Goal: Information Seeking & Learning: Compare options

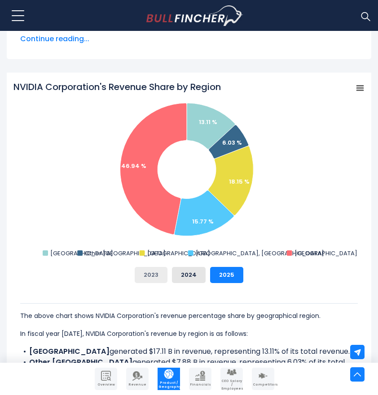
click at [159, 275] on button "2023" at bounding box center [151, 275] width 33 height 16
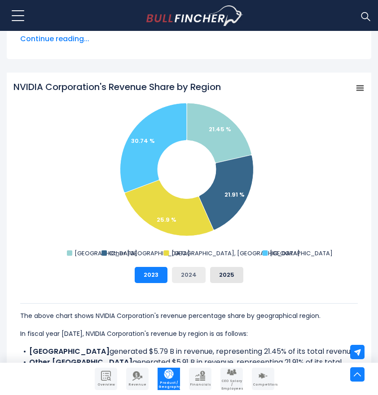
click at [185, 278] on button "2024" at bounding box center [189, 275] width 34 height 16
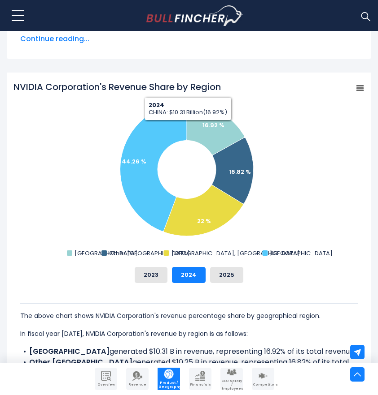
click at [362, 86] on icon "NVIDIA Corporation's Revenue Share by Region" at bounding box center [359, 88] width 6 height 4
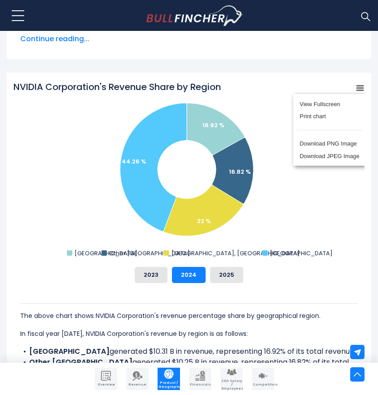
click at [246, 117] on rect "NVIDIA Corporation's Revenue Share by Region" at bounding box center [188, 170] width 351 height 179
click at [222, 274] on button "2025" at bounding box center [226, 275] width 33 height 16
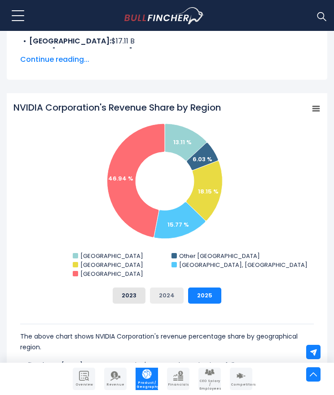
click at [178, 297] on button "2024" at bounding box center [167, 296] width 34 height 16
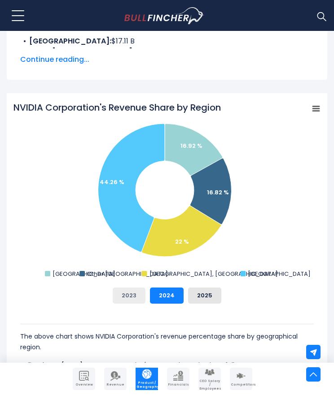
click at [128, 296] on button "2023" at bounding box center [129, 296] width 33 height 16
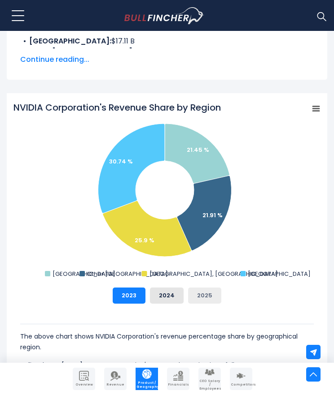
click at [195, 297] on button "2025" at bounding box center [204, 296] width 33 height 16
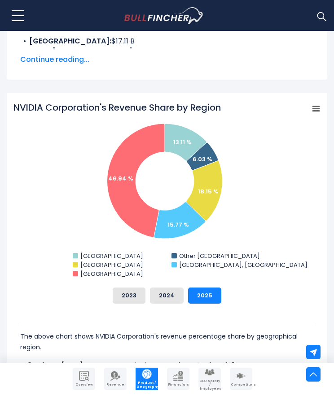
click at [317, 107] on icon "NVIDIA Corporation's Revenue Share by Region" at bounding box center [316, 109] width 6 height 4
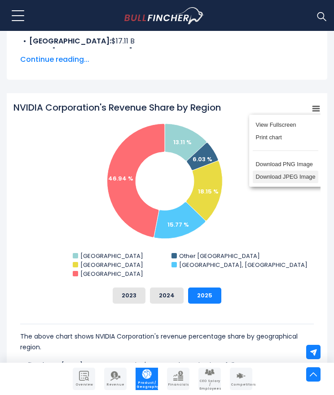
click at [304, 176] on li "Download JPEG Image" at bounding box center [284, 177] width 65 height 13
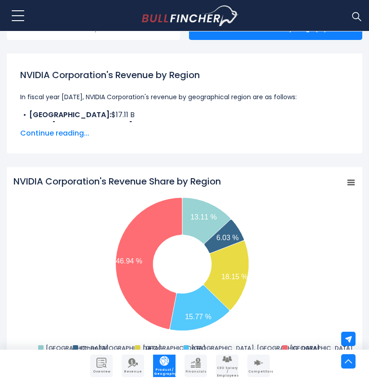
scroll to position [207, 0]
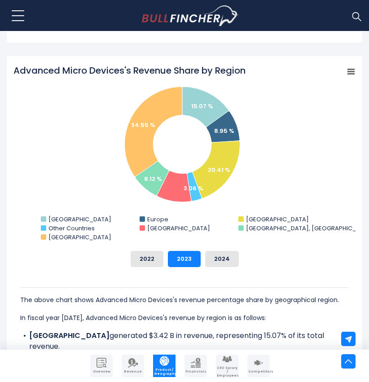
scroll to position [304, 0]
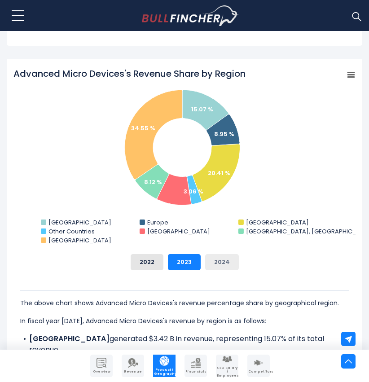
click at [232, 261] on button "2024" at bounding box center [222, 262] width 34 height 16
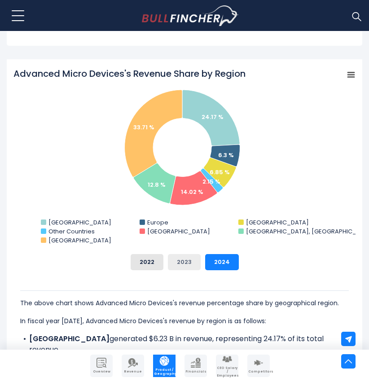
click at [199, 258] on button "2023" at bounding box center [184, 262] width 33 height 16
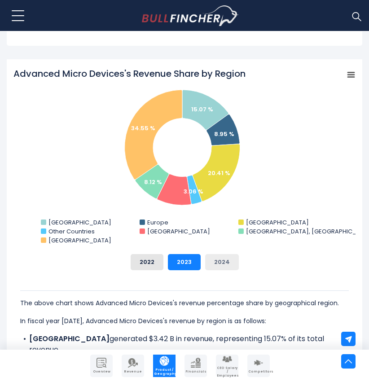
click at [217, 259] on button "2024" at bounding box center [222, 262] width 34 height 16
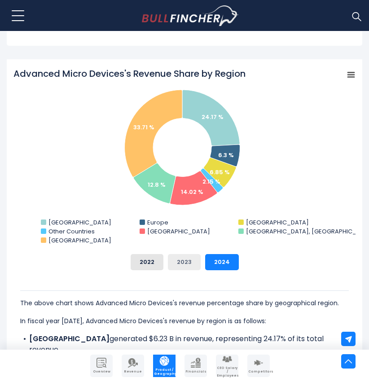
click at [196, 257] on button "2023" at bounding box center [184, 262] width 33 height 16
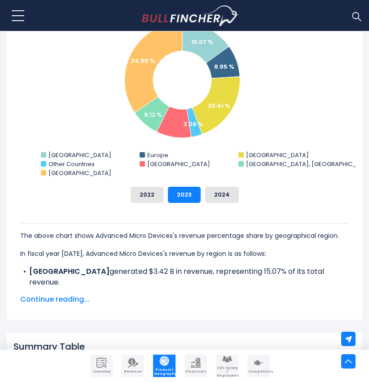
scroll to position [357, 0]
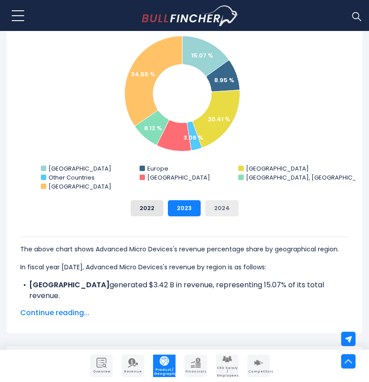
click at [219, 206] on button "2024" at bounding box center [222, 208] width 34 height 16
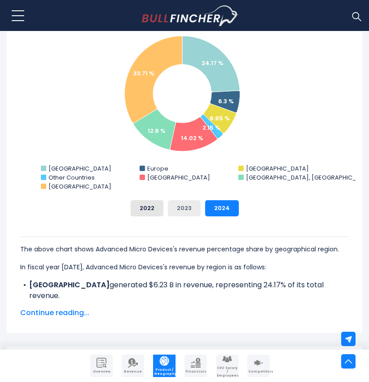
click at [188, 204] on button "2023" at bounding box center [184, 208] width 33 height 16
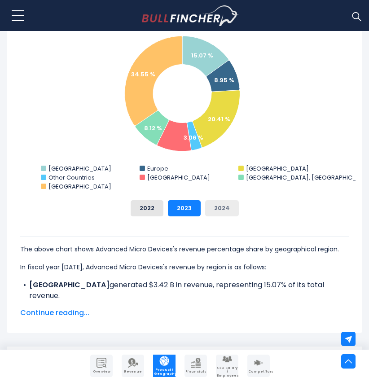
click at [221, 204] on button "2024" at bounding box center [222, 208] width 34 height 16
